Goal: Find contact information

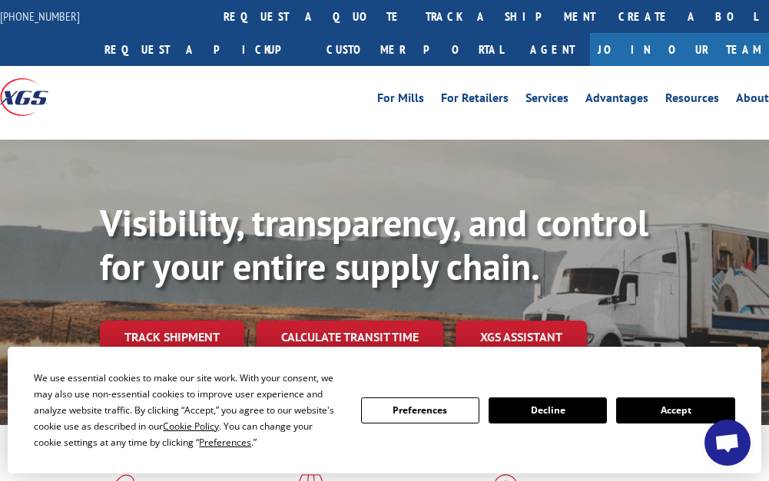
scroll to position [5467, 0]
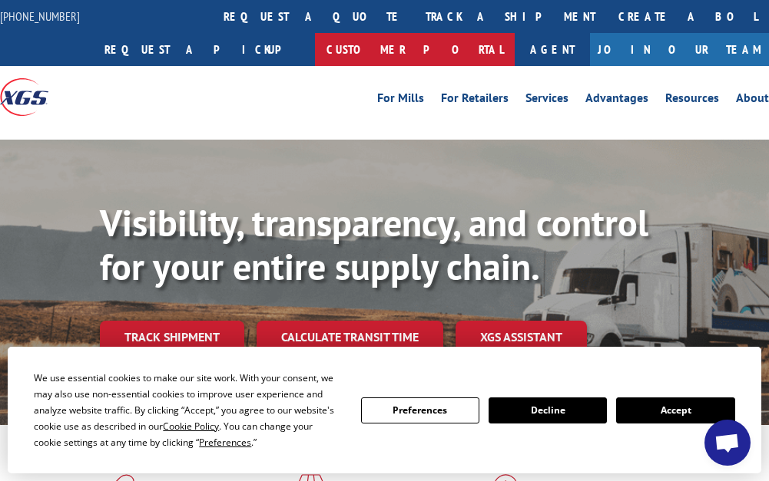
click at [514, 33] on link "Customer Portal" at bounding box center [415, 49] width 200 height 33
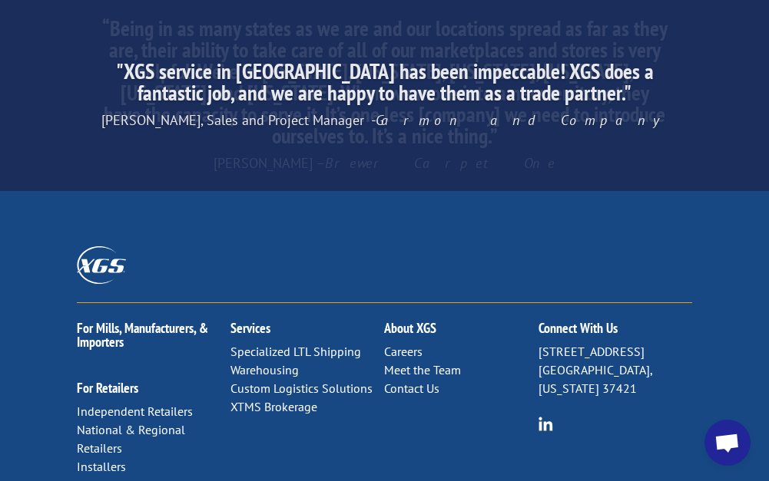
scroll to position [2852, 0]
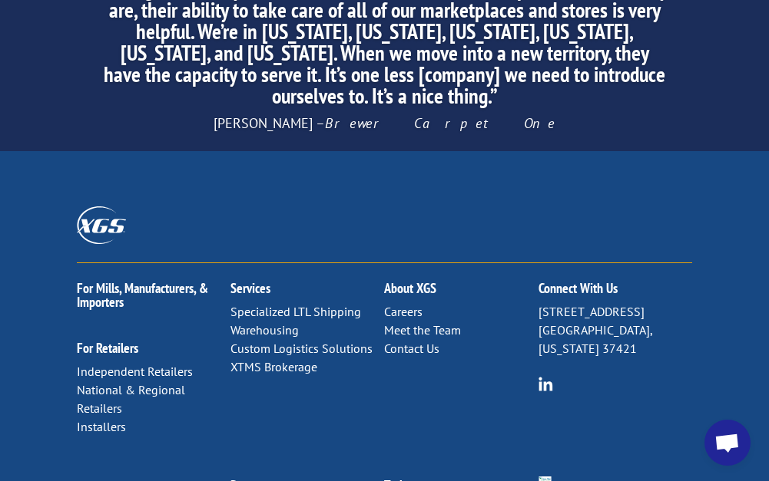
click at [395, 341] on link "Contact Us" at bounding box center [411, 348] width 55 height 15
